Goal: Find specific page/section: Find specific page/section

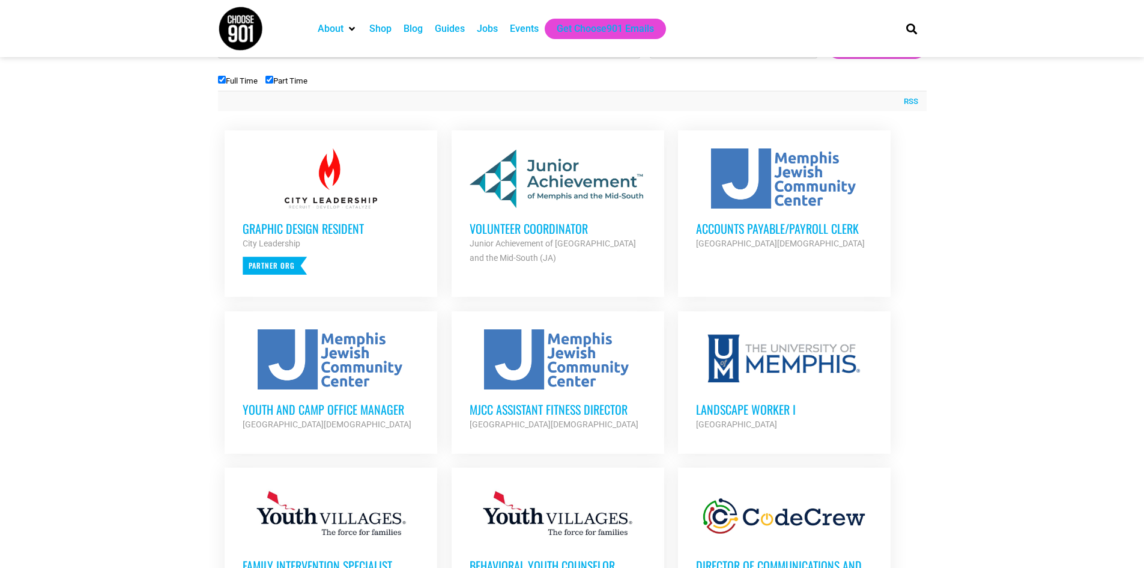
scroll to position [481, 0]
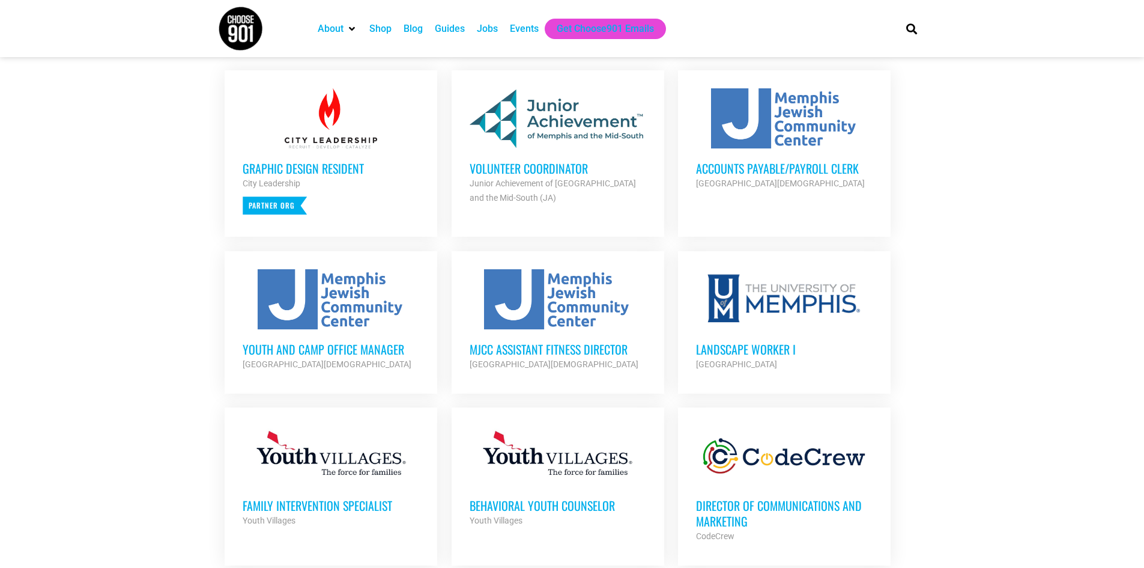
click at [570, 168] on h3 "Volunteer Coordinator" at bounding box center [558, 168] width 177 height 16
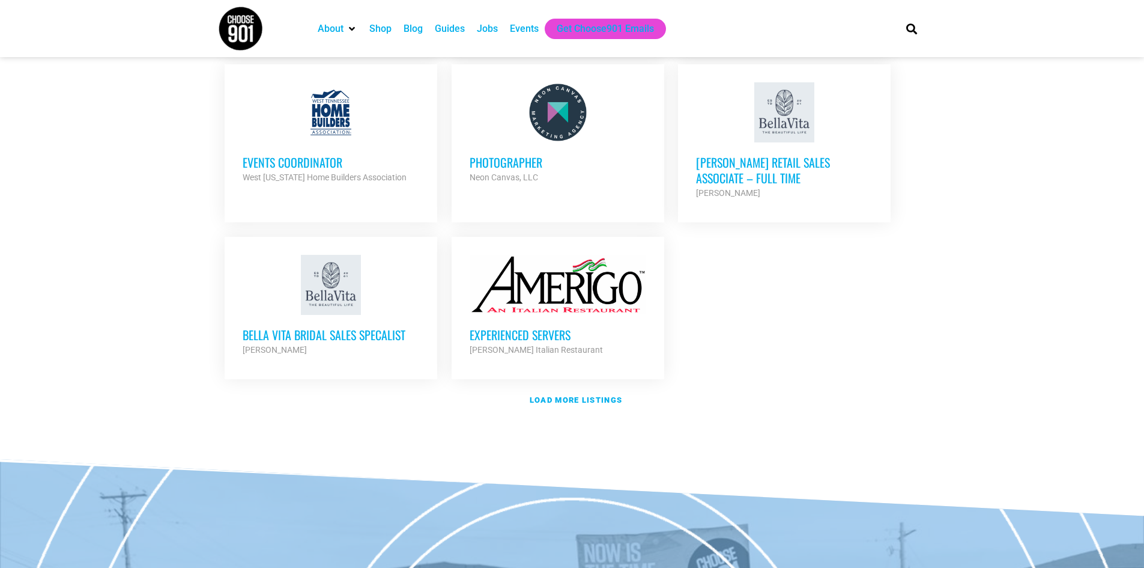
scroll to position [1382, 0]
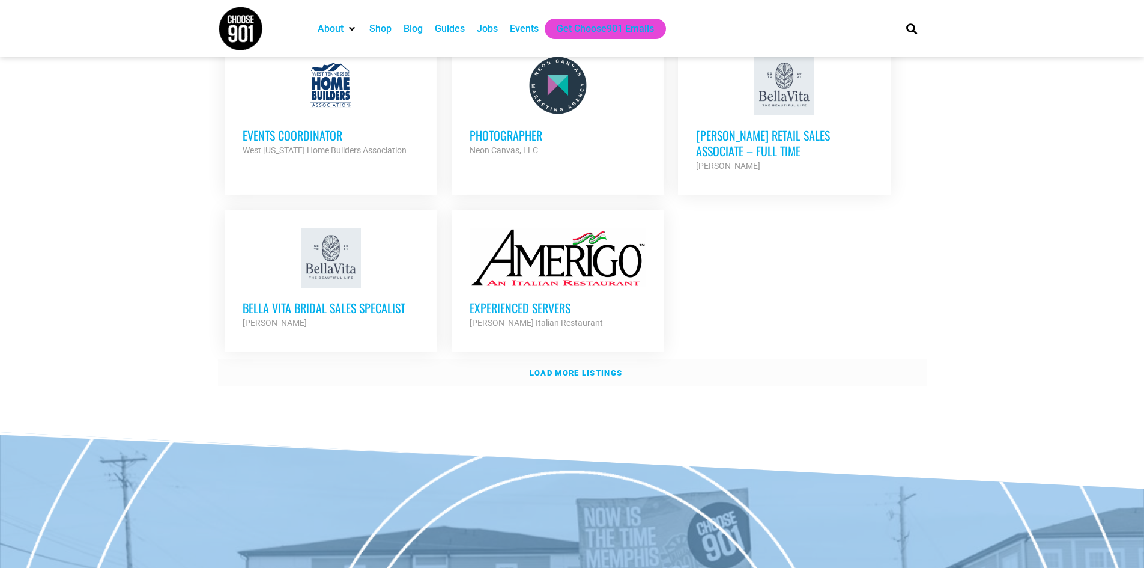
click at [587, 359] on link "Load more listings" at bounding box center [572, 373] width 709 height 28
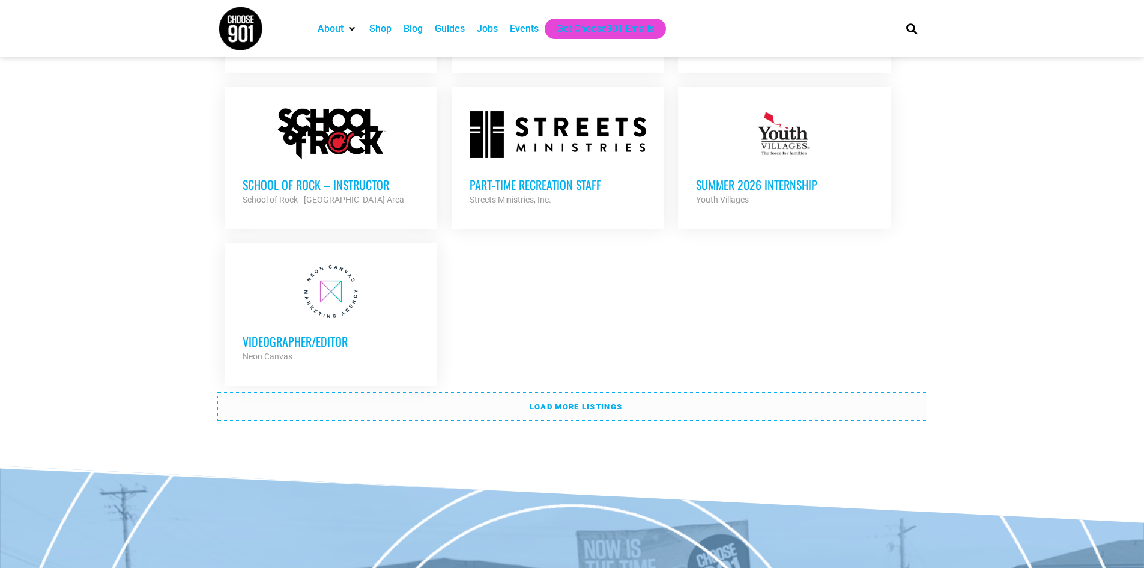
scroll to position [2523, 0]
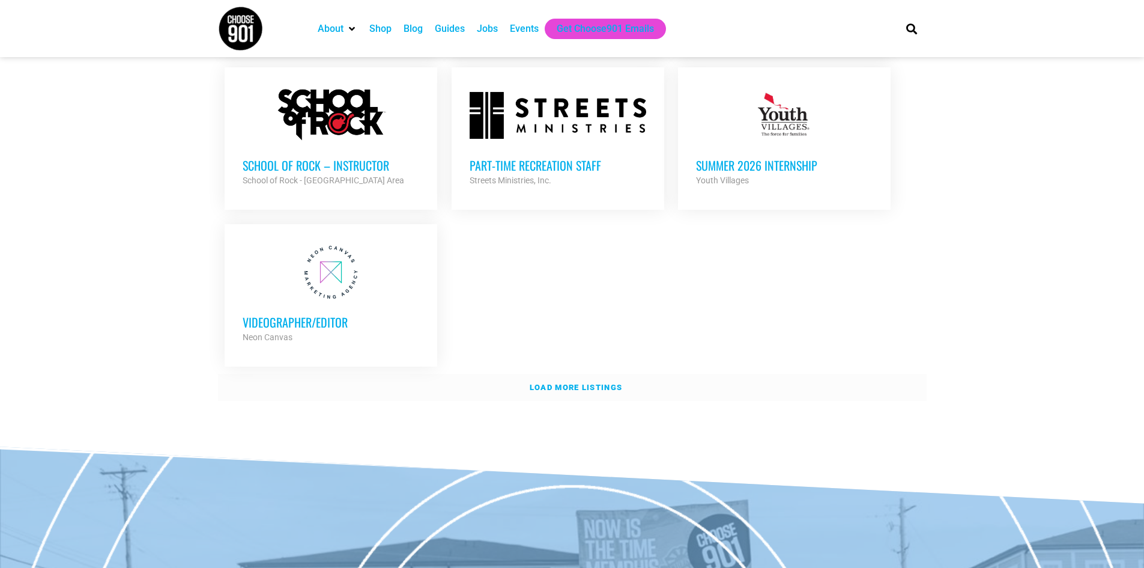
click at [551, 383] on strong "Load more listings" at bounding box center [576, 387] width 93 height 9
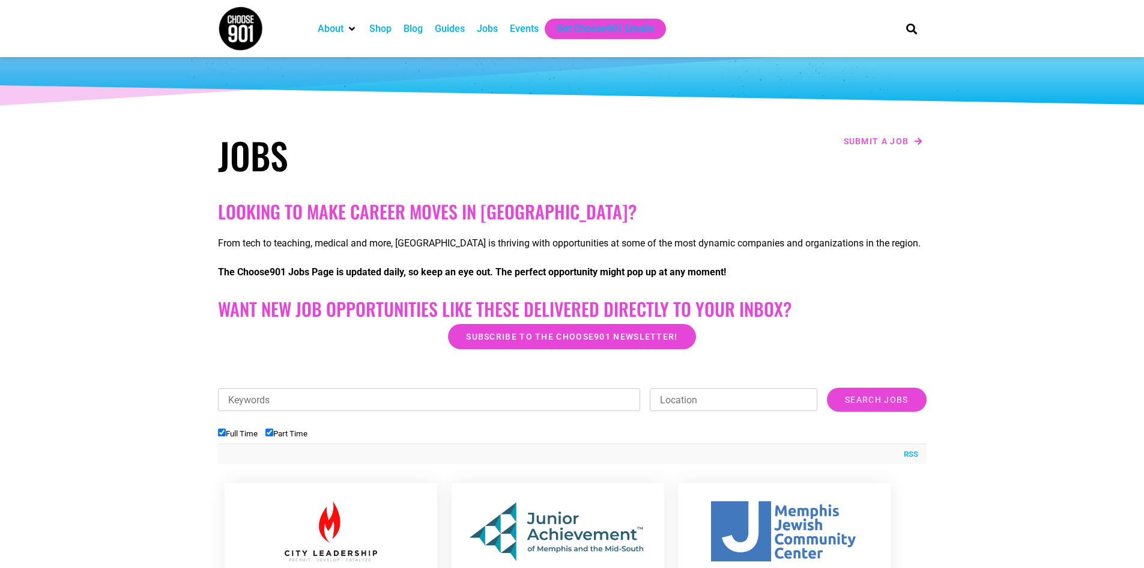
scroll to position [0, 0]
